Goal: Task Accomplishment & Management: Manage account settings

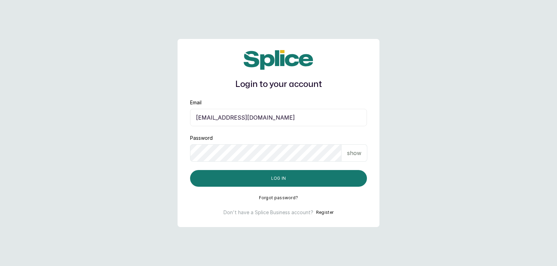
click at [354, 159] on div "show" at bounding box center [355, 152] width 26 height 17
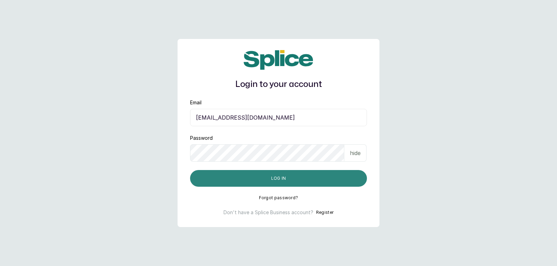
click at [341, 182] on button "Log in" at bounding box center [278, 178] width 177 height 17
